Goal: Submit feedback/report problem

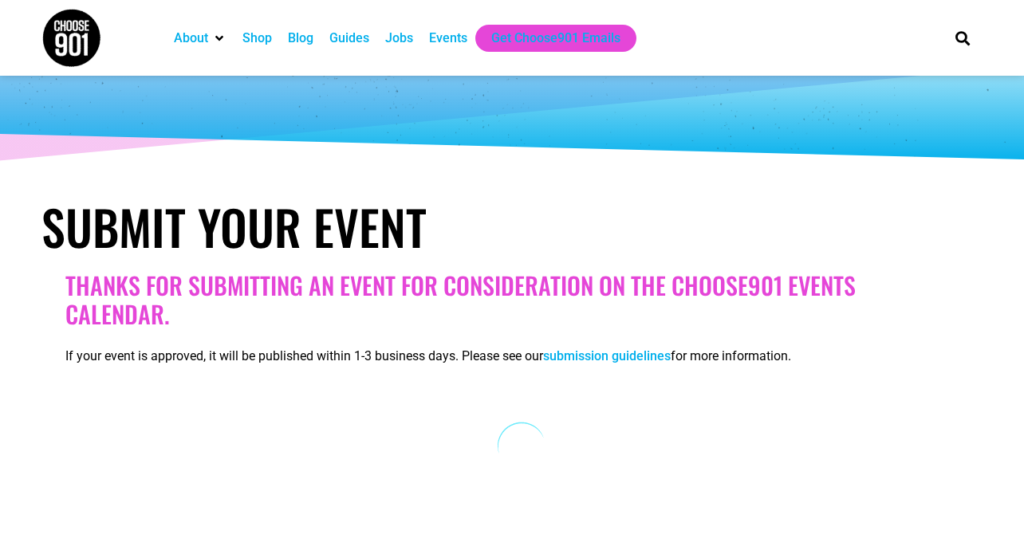
click at [457, 33] on div "Events" at bounding box center [448, 38] width 38 height 19
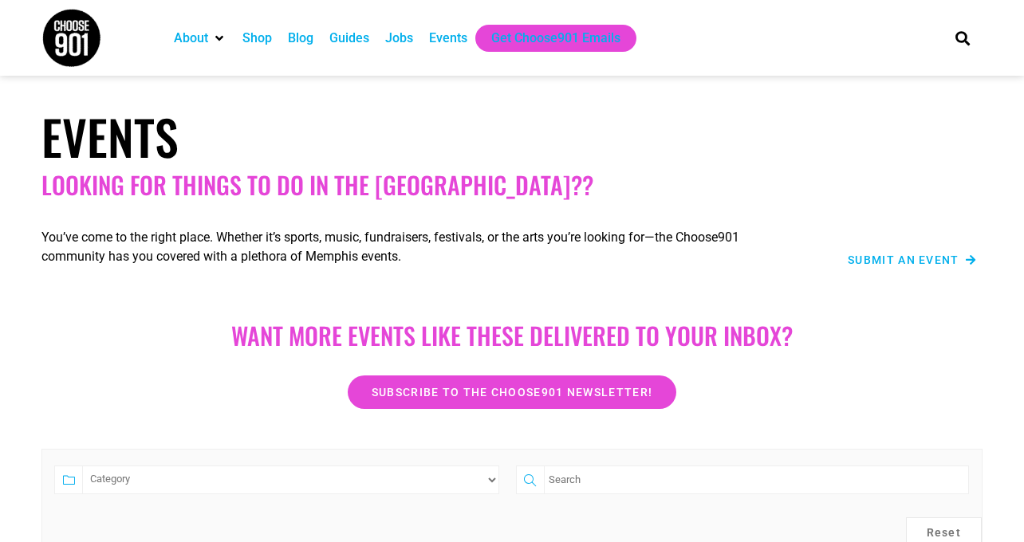
click at [872, 266] on span "Submit an Event" at bounding box center [904, 259] width 112 height 11
click at [873, 260] on span "Submit an Event" at bounding box center [904, 259] width 112 height 11
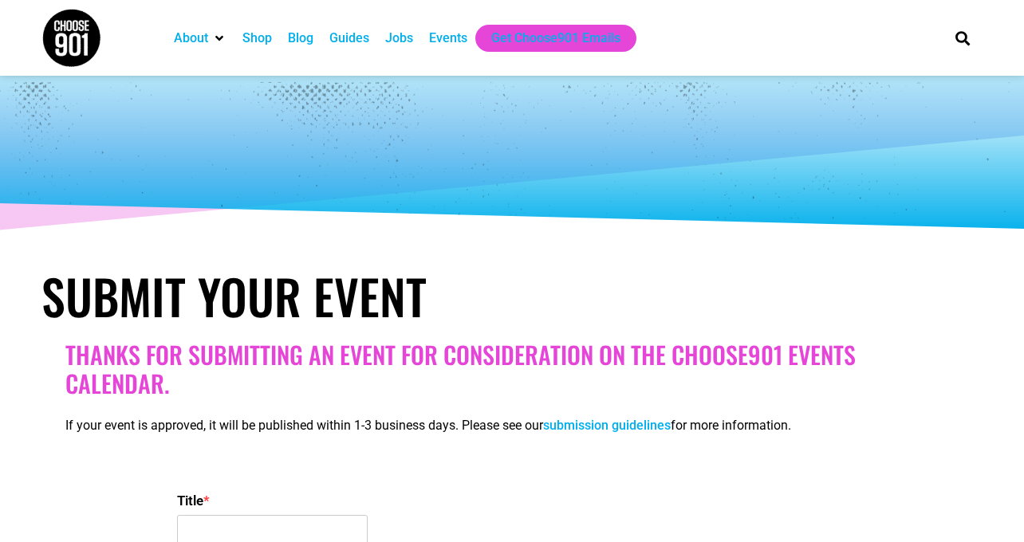
select select
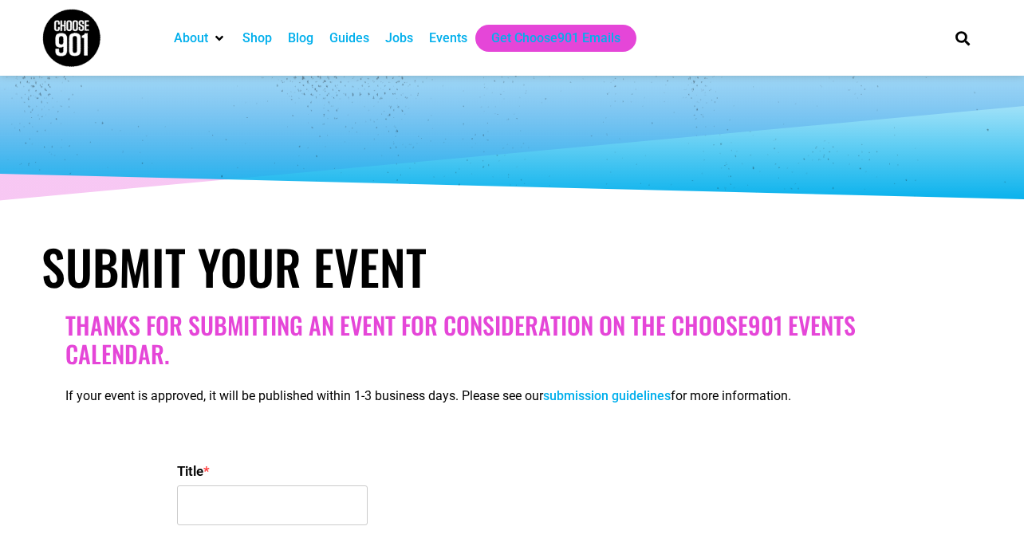
scroll to position [39, 0]
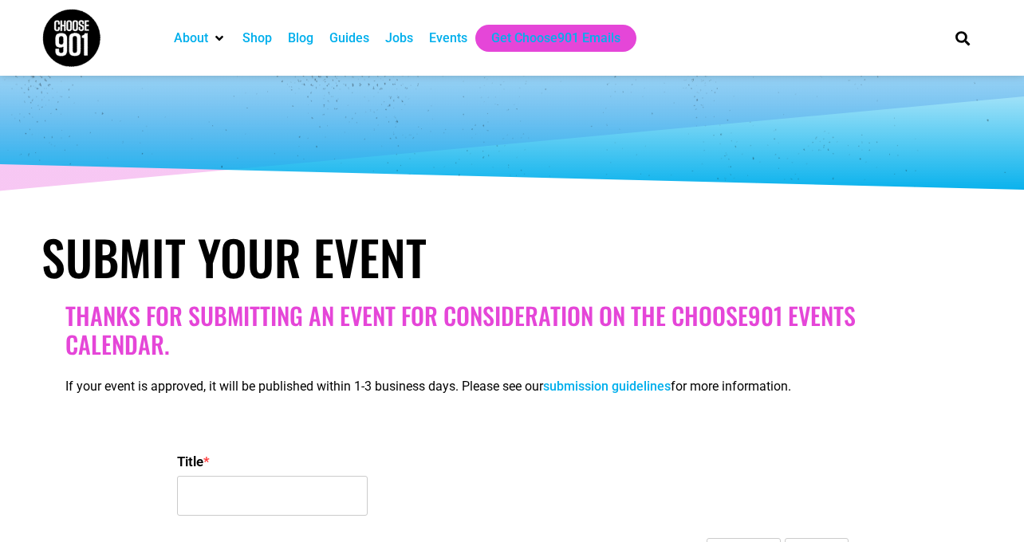
click at [603, 386] on link "submission guidelines" at bounding box center [607, 386] width 128 height 15
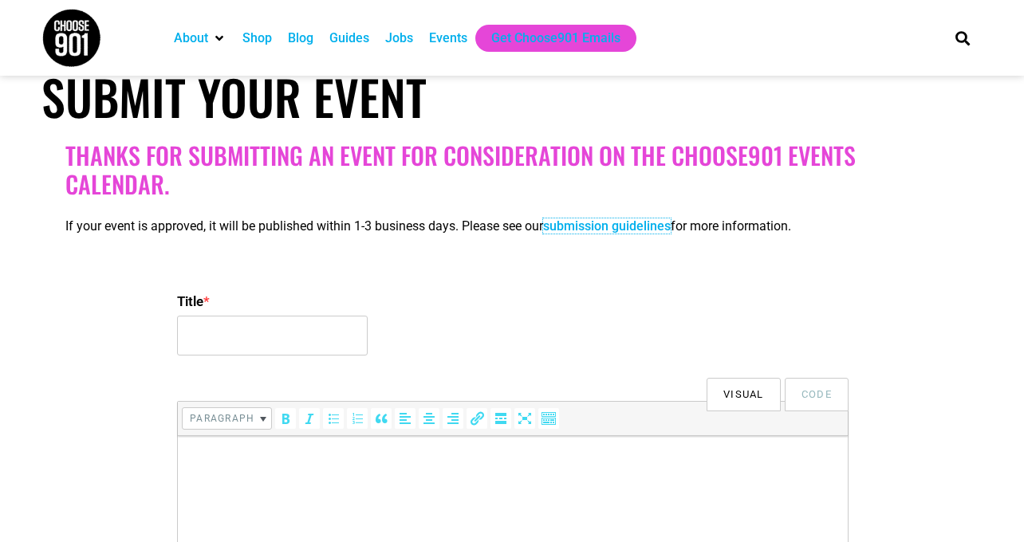
scroll to position [180, 0]
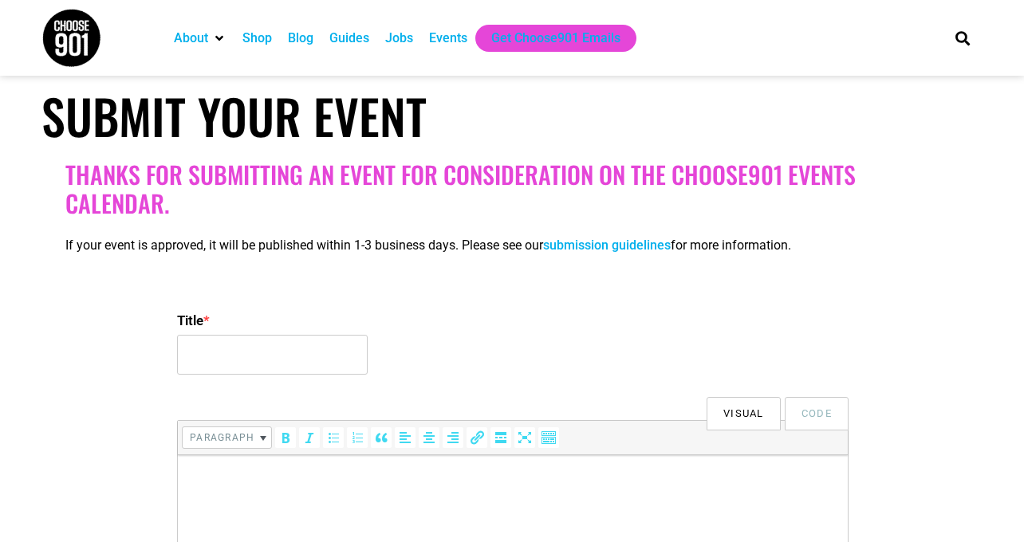
click at [581, 240] on link "submission guidelines" at bounding box center [607, 245] width 128 height 15
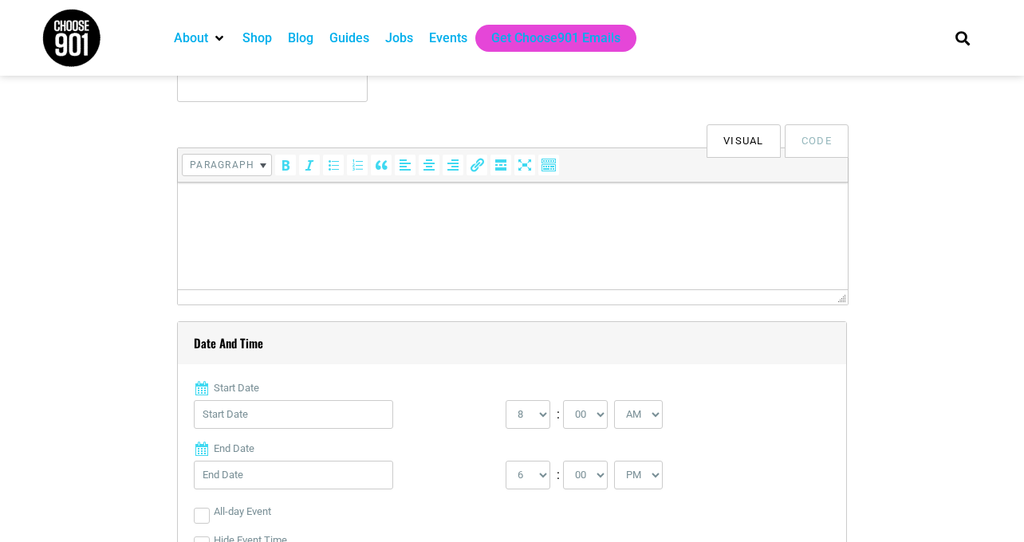
scroll to position [0, 0]
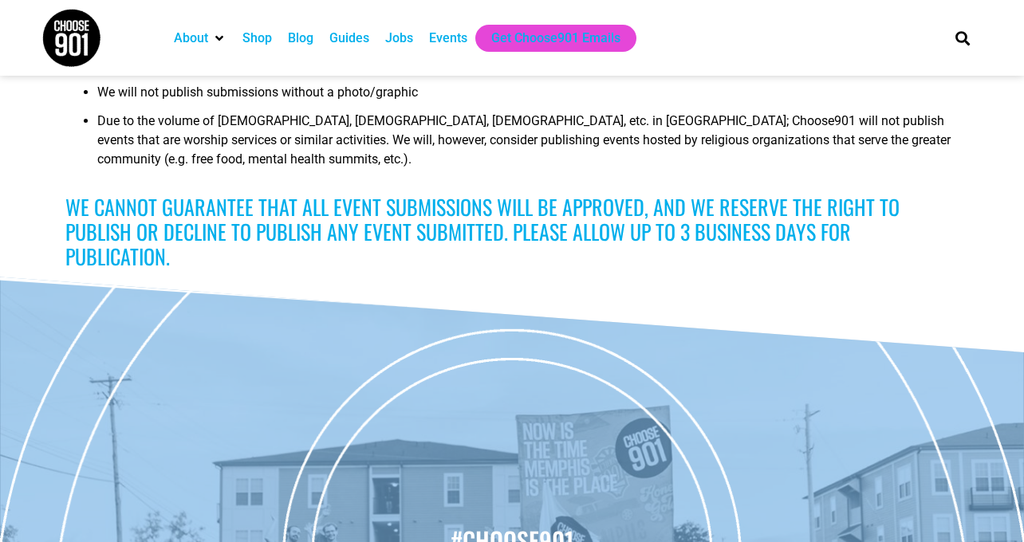
scroll to position [238, 0]
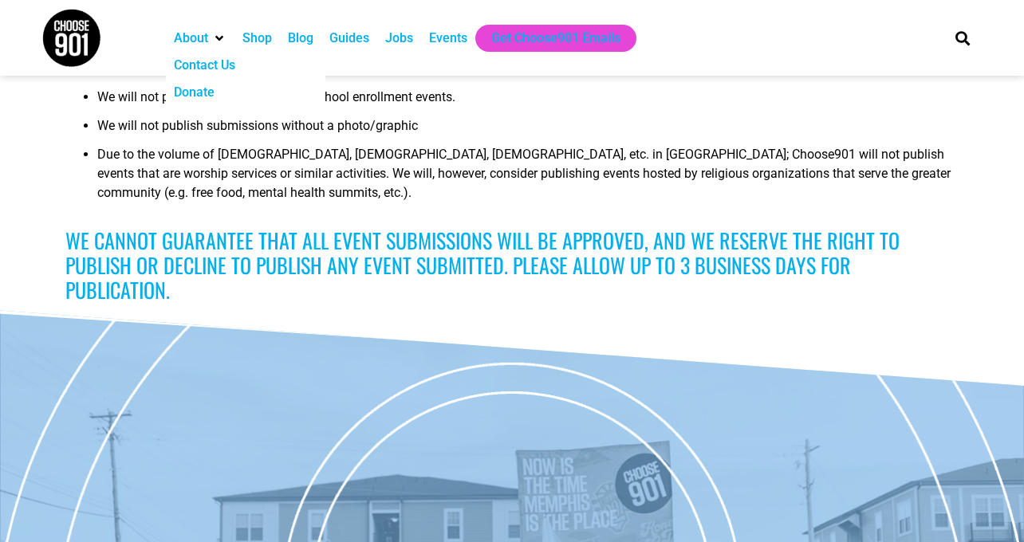
click at [216, 61] on div "Contact Us" at bounding box center [204, 65] width 61 height 19
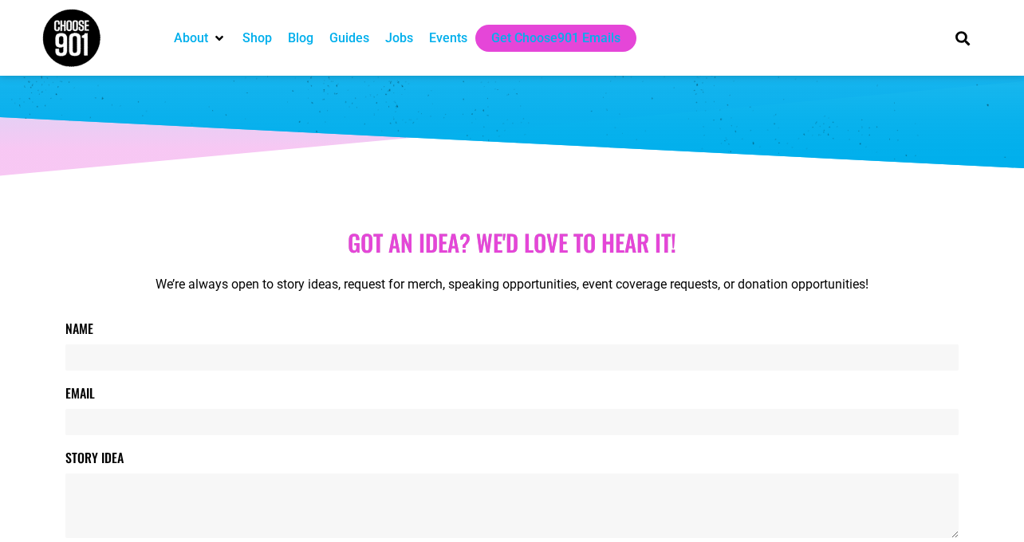
scroll to position [57, 0]
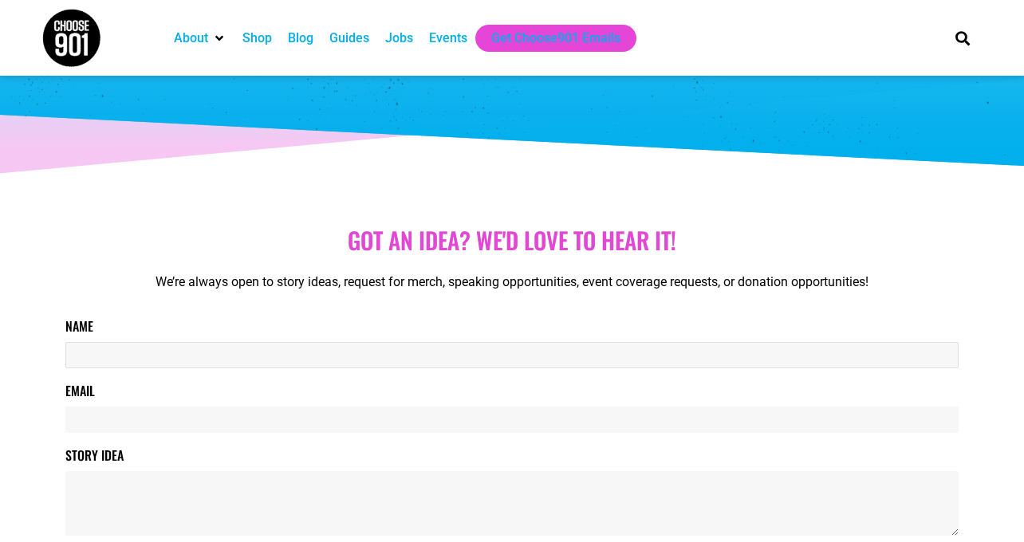
click at [301, 367] on input "Name" at bounding box center [511, 355] width 893 height 26
type input "[PERSON_NAME]"
click at [257, 429] on input "Email" at bounding box center [511, 420] width 893 height 26
type input "[EMAIL_ADDRESS][PERSON_NAME][DOMAIN_NAME]"
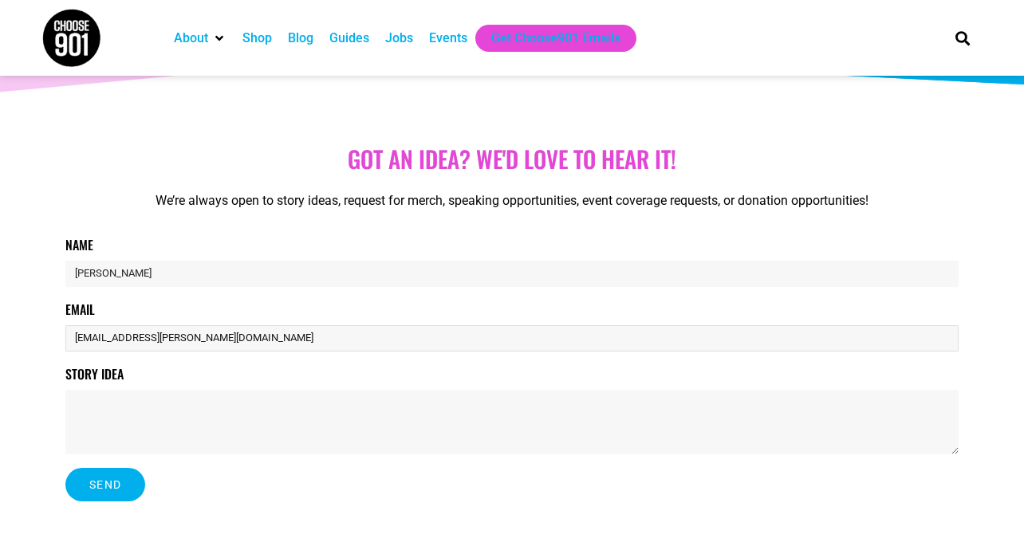
scroll to position [144, 0]
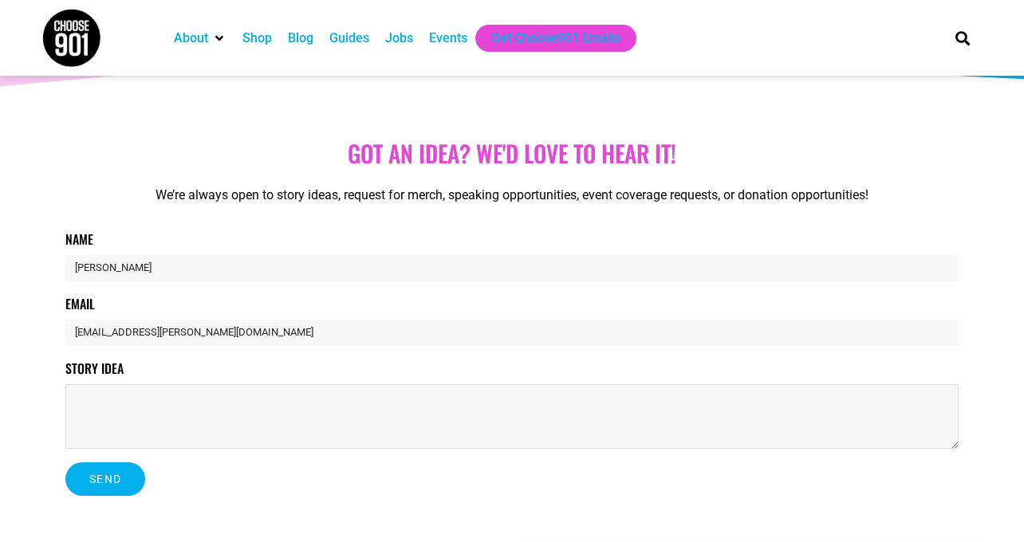
click at [250, 407] on textarea "Story Idea" at bounding box center [511, 416] width 893 height 65
click at [156, 399] on textarea "Hi there, I'm looking to post" at bounding box center [511, 416] width 893 height 65
drag, startPoint x: 258, startPoint y: 396, endPoint x: 203, endPoint y: 397, distance: 55.8
click at [203, 397] on textarea "Hi there, I'm reaching out to post" at bounding box center [511, 416] width 893 height 65
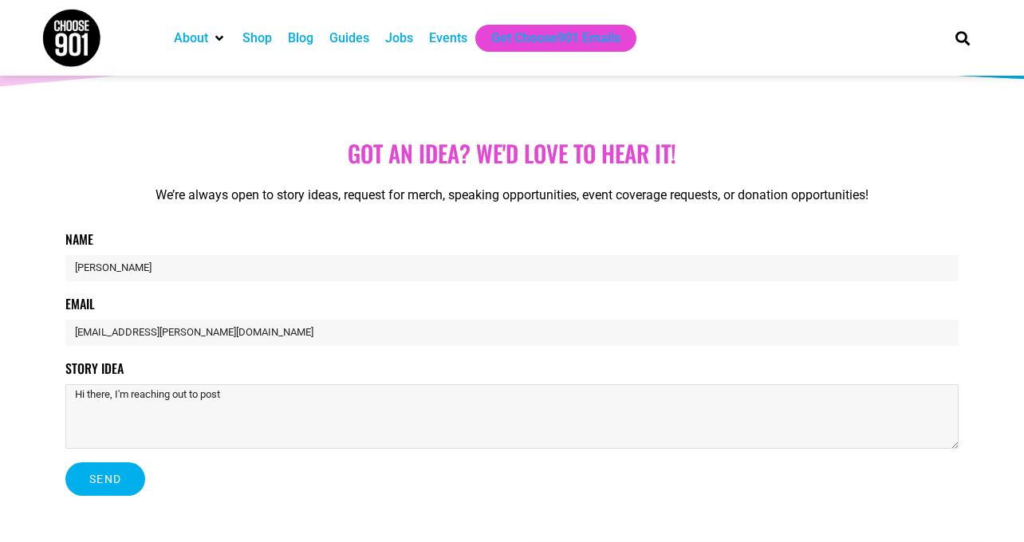
click at [199, 396] on textarea "Hi there, I'm reaching out to post" at bounding box center [511, 416] width 893 height 65
click at [258, 399] on textarea "Hi there, I'm reaching out to post" at bounding box center [511, 416] width 893 height 65
click at [443, 398] on textarea "Hi there, I'm reaching out because I am noticing some issues with posting a cou…" at bounding box center [511, 416] width 893 height 65
click at [435, 392] on textarea "Hi there, I'm reaching out because I am noticing some issues with posting a cou…" at bounding box center [511, 416] width 893 height 65
click at [443, 403] on textarea "Hi there, I'm reaching out because I am noticing some issues with posting a cou…" at bounding box center [511, 416] width 893 height 65
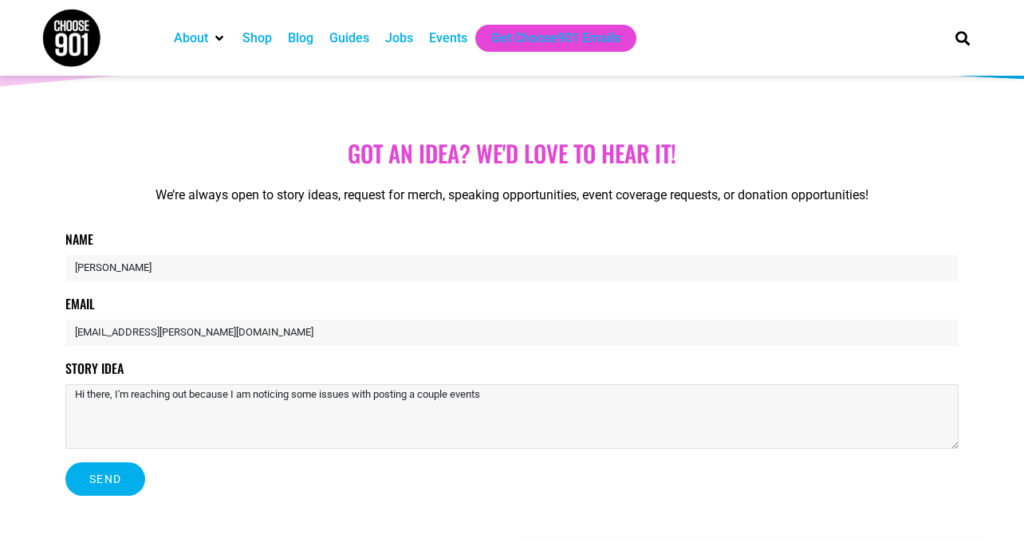
click at [439, 400] on textarea "Hi there, I'm reaching out because I am noticing some issues with posting a cou…" at bounding box center [511, 416] width 893 height 65
click at [564, 380] on div "Story Idea Hi there, I'm reaching out because I am noticing some issues with po…" at bounding box center [511, 404] width 893 height 90
click at [608, 396] on textarea "Hi there, I'm reaching out because I am noticing some issues with posting some …" at bounding box center [511, 416] width 893 height 65
click at [292, 399] on textarea "Hi there, I'm reaching out because I am noticing some issues with posting some …" at bounding box center [511, 416] width 893 height 65
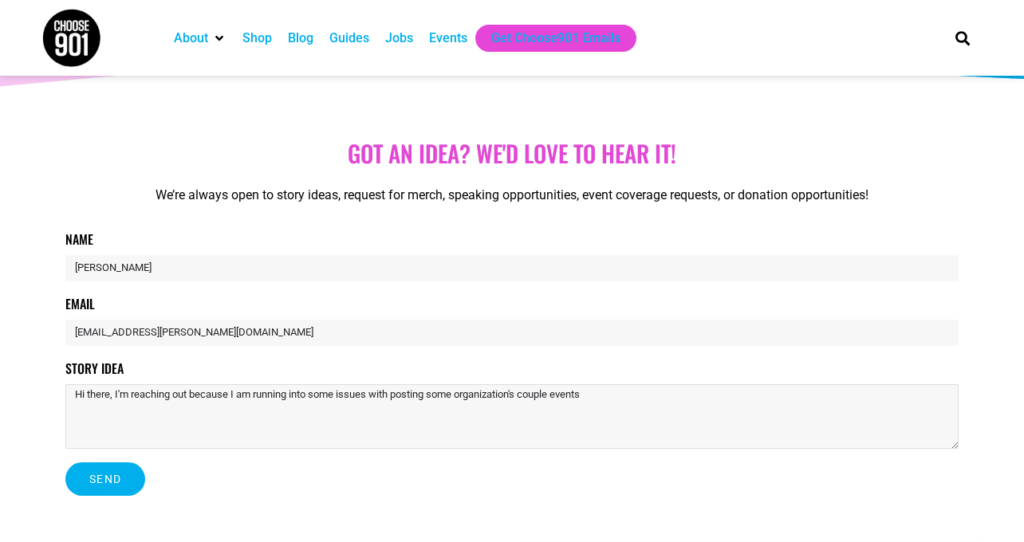
click at [344, 394] on textarea "Hi there, I'm reaching out because I am running into some issues with posting s…" at bounding box center [511, 416] width 893 height 65
click at [403, 396] on textarea "Hi there, I'm reaching out because I am running into a loading issues with post…" at bounding box center [511, 416] width 893 height 65
click at [624, 396] on textarea "Hi there, I'm reaching out because I am running into a loading issue with posti…" at bounding box center [511, 416] width 893 height 65
click at [642, 407] on textarea "Hi there, I'm reaching out because I am running into a loading issue with posti…" at bounding box center [511, 416] width 893 height 65
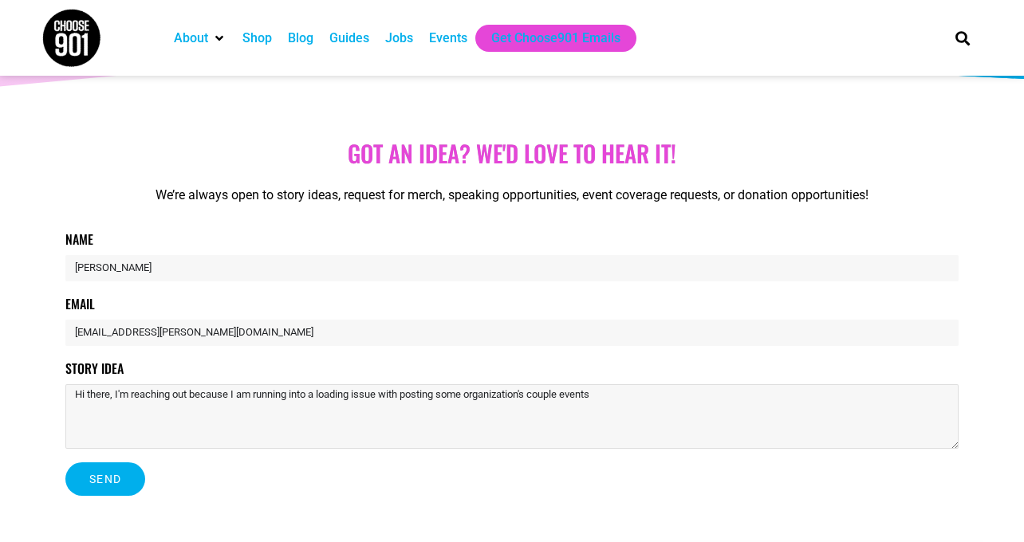
click at [479, 397] on textarea "Hi there, I'm reaching out because I am running into a loading issue with posti…" at bounding box center [511, 416] width 893 height 65
click at [643, 396] on textarea "Hi there, I'm reaching out because I am running into a loading issue with posti…" at bounding box center [511, 416] width 893 height 65
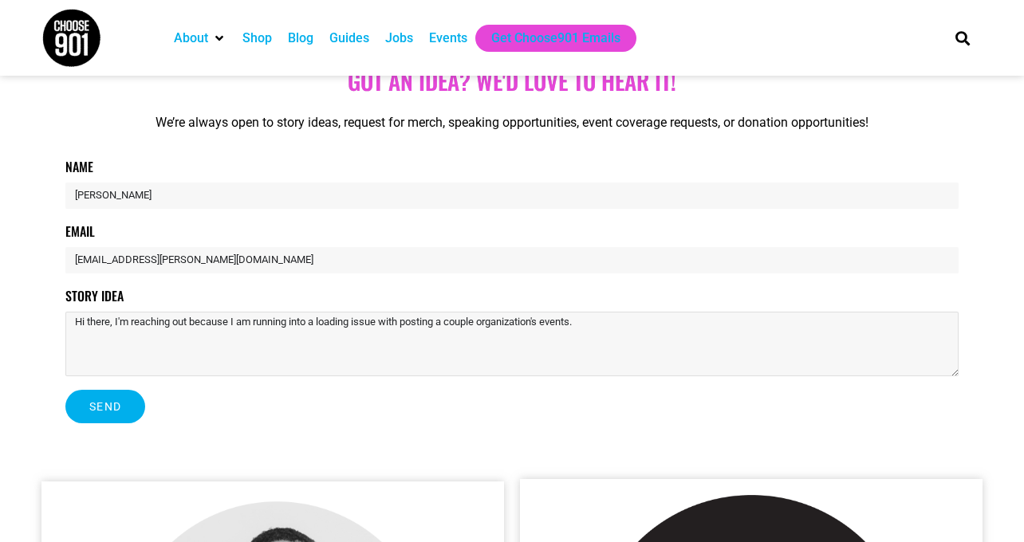
scroll to position [221, 0]
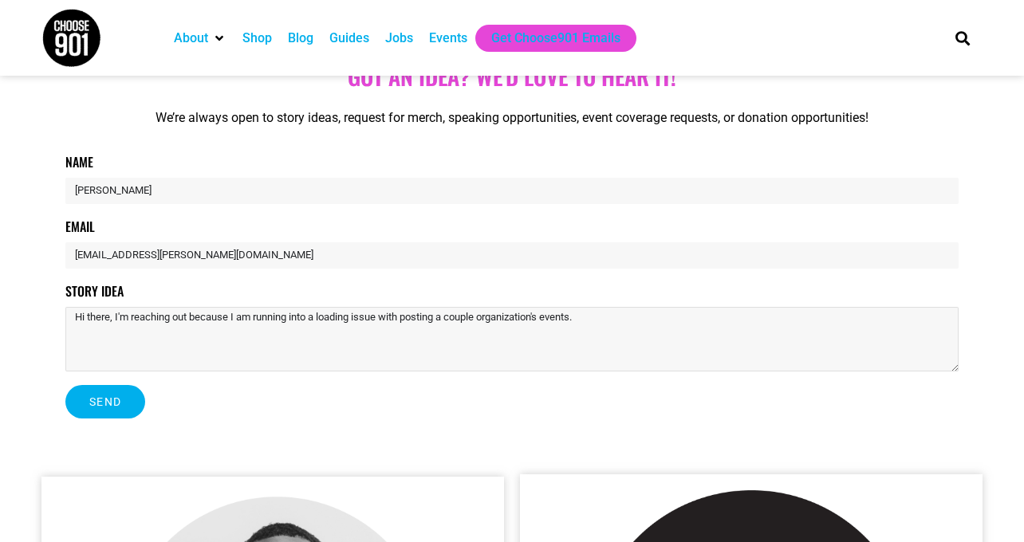
click at [504, 321] on textarea "Hi there, I'm reaching out because I am running into a loading issue with posti…" at bounding box center [511, 339] width 893 height 65
click at [706, 326] on textarea "Hi there, I'm reaching out because I am running into a loading issue with posti…" at bounding box center [511, 339] width 893 height 65
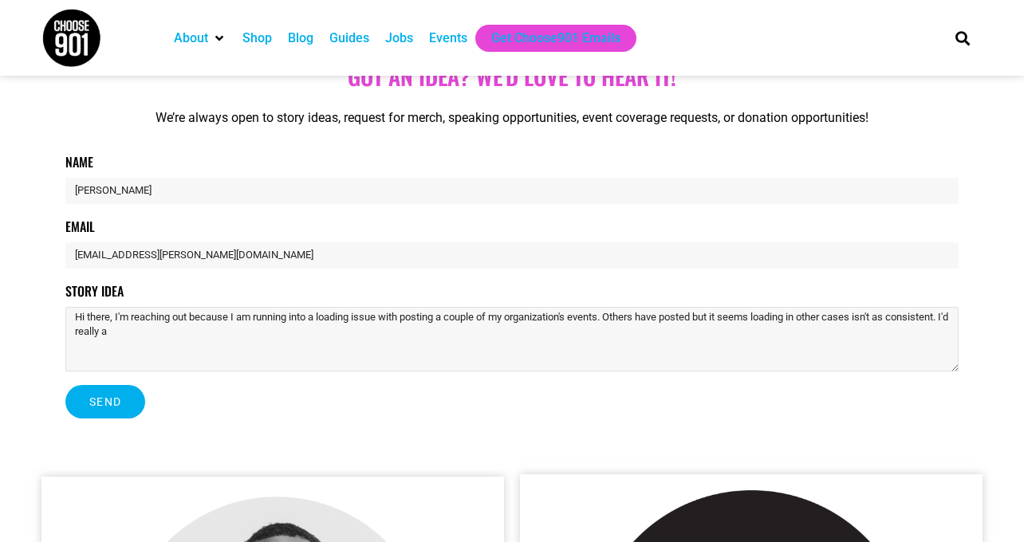
click at [675, 321] on textarea "Hi there, I'm reaching out because I am running into a loading issue with posti…" at bounding box center [511, 339] width 893 height 65
click at [679, 323] on textarea "Hi there, I'm reaching out because I am running into a loading issue with posti…" at bounding box center [511, 339] width 893 height 65
click at [649, 330] on textarea "Hi there, I'm reaching out because I am running into a loading issue with posti…" at bounding box center [511, 339] width 893 height 65
drag, startPoint x: 679, startPoint y: 321, endPoint x: 659, endPoint y: 319, distance: 20.8
click at [659, 319] on textarea "Hi there, I'm reaching out because I am running into a loading issue with posti…" at bounding box center [511, 339] width 893 height 65
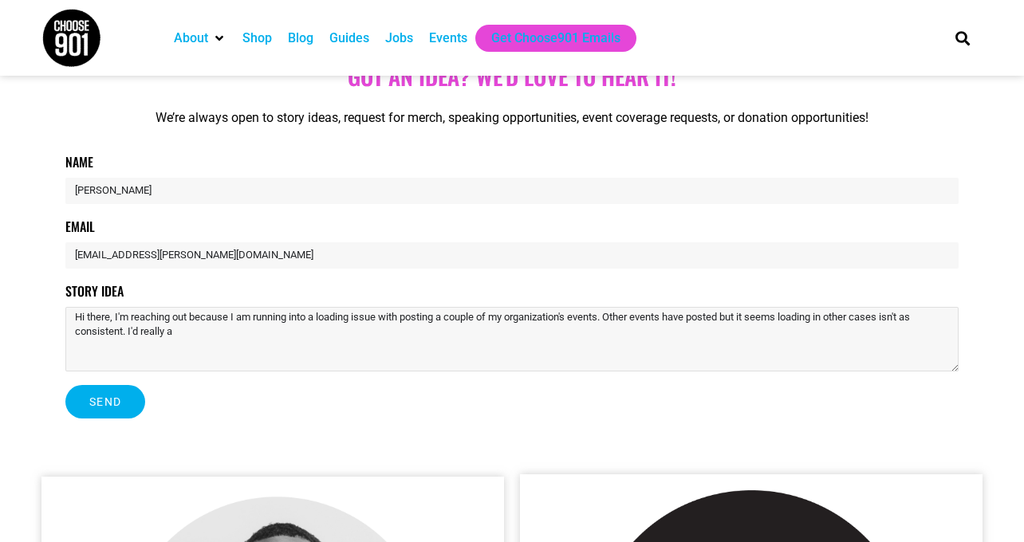
click at [691, 334] on textarea "Hi there, I'm reaching out because I am running into a loading issue with posti…" at bounding box center [511, 339] width 893 height 65
click at [242, 334] on textarea "Hi there, I'm reaching out because I am running into a loading issue with posti…" at bounding box center [511, 339] width 893 height 65
click at [647, 319] on textarea "Hi there, I'm reaching out because I am running into a loading issue with posti…" at bounding box center [511, 339] width 893 height 65
drag, startPoint x: 202, startPoint y: 335, endPoint x: 73, endPoint y: 330, distance: 129.3
click at [73, 330] on textarea "Hi there, I'm reaching out because I am running into a loading issue with posti…" at bounding box center [511, 339] width 893 height 65
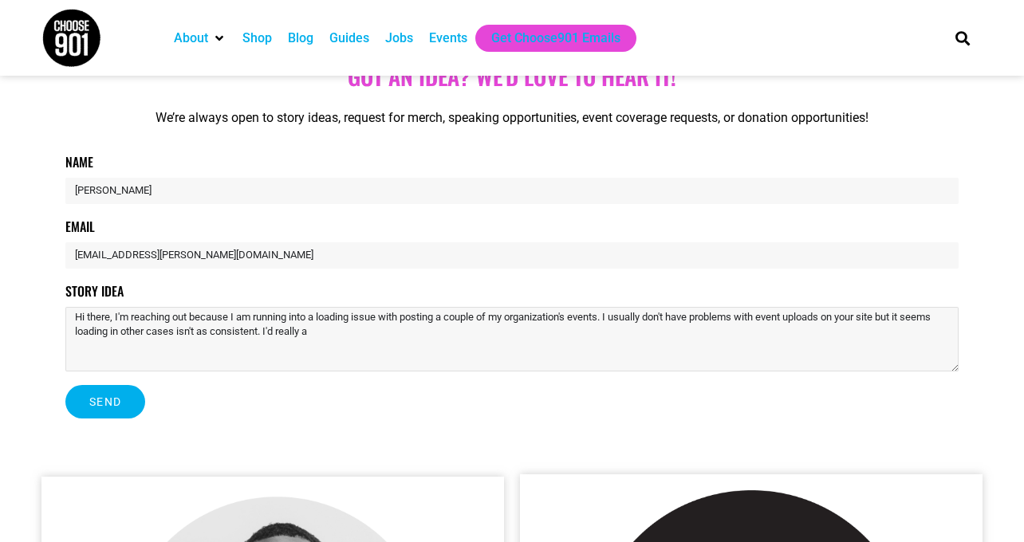
click at [910, 323] on textarea "Hi there, I'm reaching out because I am running into a loading issue with posti…" at bounding box center [511, 339] width 893 height 65
click at [404, 340] on textarea "Hi there, I'm reaching out because I am running into a loading issue with posti…" at bounding box center [511, 339] width 893 height 65
click at [350, 334] on textarea "Hi there, I'm reaching out because I am running into a loading issue with posti…" at bounding box center [511, 339] width 893 height 65
click at [479, 328] on textarea "Hi there, I'm reaching out because I am running into a loading issue with posti…" at bounding box center [511, 339] width 893 height 65
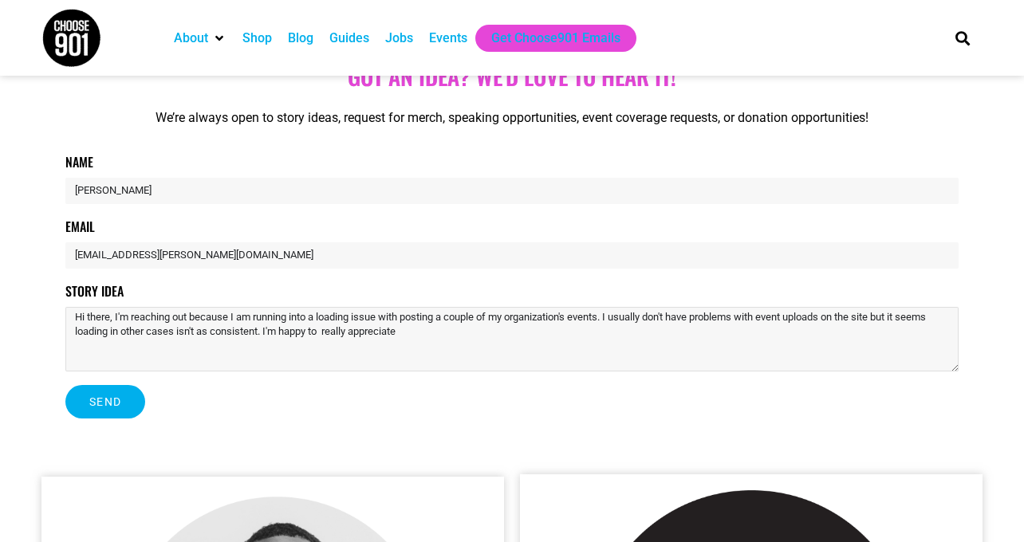
click at [403, 333] on textarea "Hi there, I'm reaching out because I am running into a loading issue with posti…" at bounding box center [511, 339] width 893 height 65
click at [592, 332] on textarea "Hi there, I'm reaching out because I am running into a loading issue with posti…" at bounding box center [511, 339] width 893 height 65
click at [607, 333] on textarea "Hi there, I'm reaching out because I am running into a loading issue with posti…" at bounding box center [511, 339] width 893 height 65
click at [739, 335] on textarea "Hi there, I'm reaching out because I am running into a loading issue with posti…" at bounding box center [511, 339] width 893 height 65
click at [760, 337] on textarea "Hi there, I'm reaching out because I am running into a loading issue with posti…" at bounding box center [511, 339] width 893 height 65
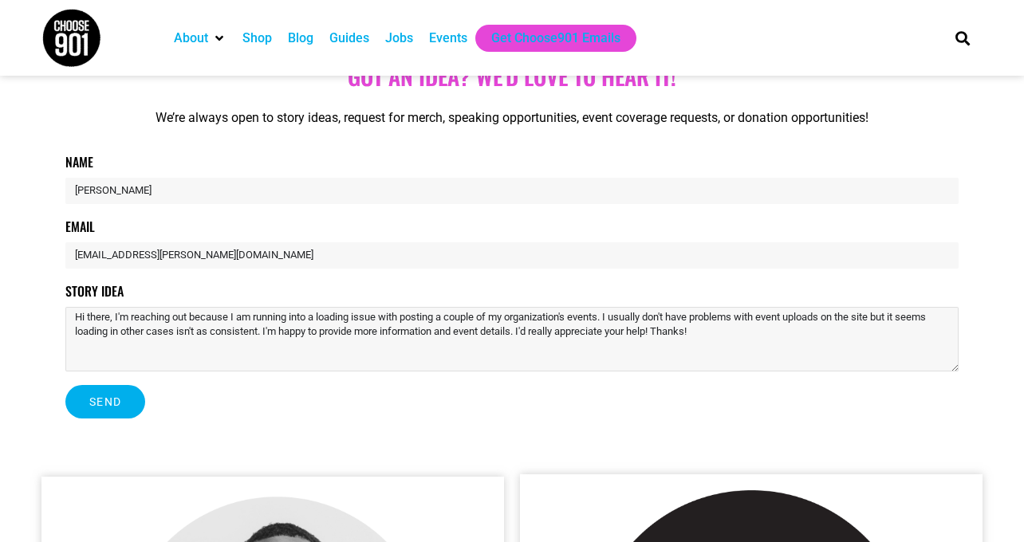
click at [909, 313] on textarea "Hi there, I'm reaching out because I am running into a loading issue with posti…" at bounding box center [511, 339] width 893 height 65
click at [537, 336] on textarea "Hi there, I'm reaching out because I am running into a loading issue with posti…" at bounding box center [511, 339] width 893 height 65
click at [591, 336] on textarea "Hi there, I'm reaching out because I am running into a loading issue with posti…" at bounding box center [511, 339] width 893 height 65
click at [532, 333] on textarea "Hi there, I'm reaching out because I am running into a loading issue with posti…" at bounding box center [511, 339] width 893 height 65
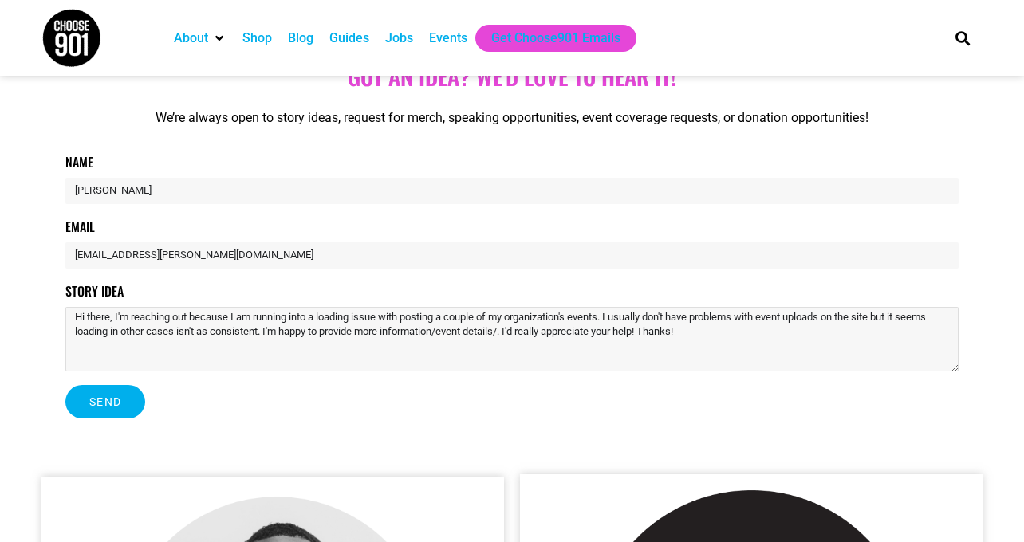
click at [592, 334] on textarea "Hi there, I'm reaching out because I am running into a loading issue with posti…" at bounding box center [511, 339] width 893 height 65
click at [875, 324] on textarea "Hi there, I'm reaching out because I am running into a loading issue with posti…" at bounding box center [511, 339] width 893 height 65
type textarea "Hi there, I'm reaching out because I am running into a loading issue with posti…"
click at [120, 403] on span "Send" at bounding box center [105, 401] width 32 height 11
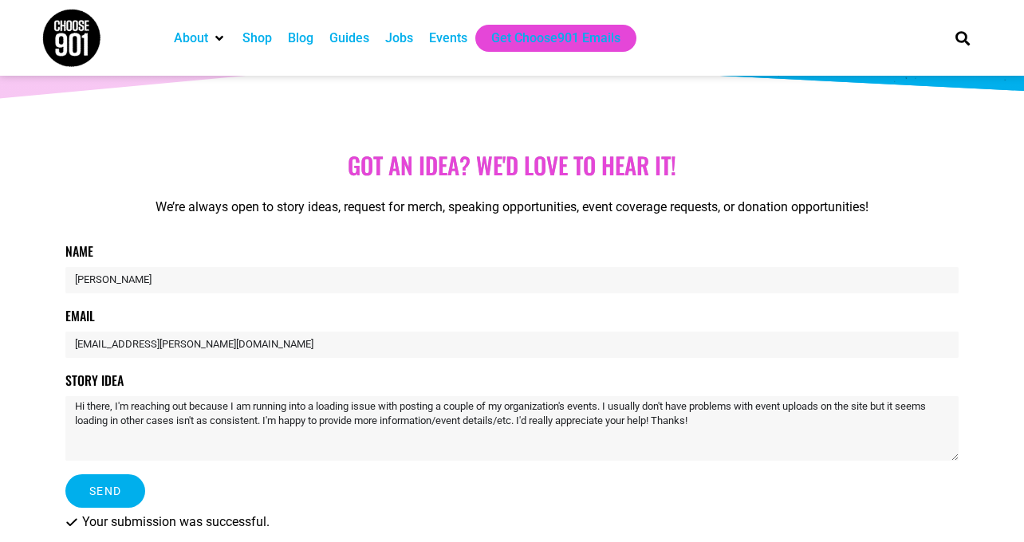
scroll to position [0, 0]
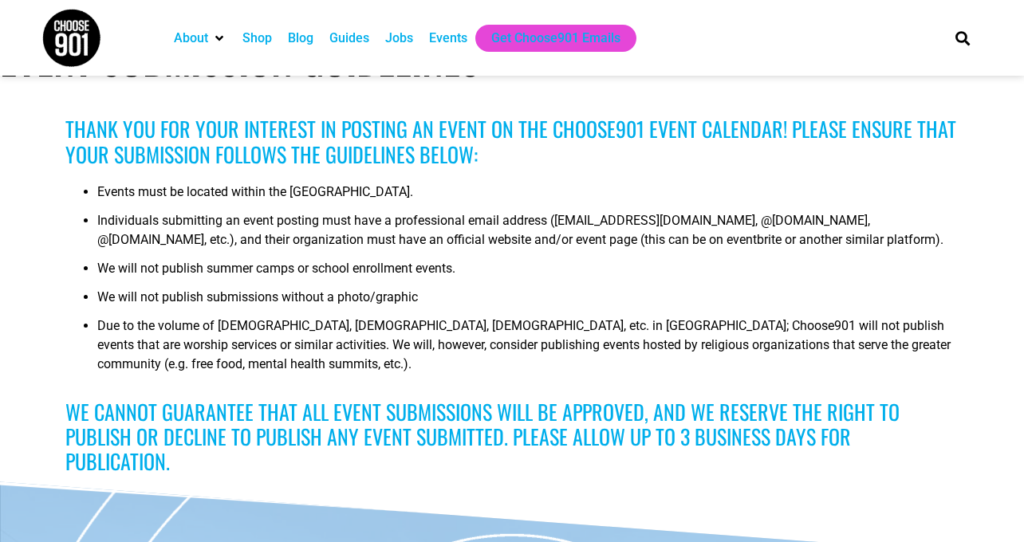
scroll to position [61, 0]
